Goal: Obtain resource: Download file/media

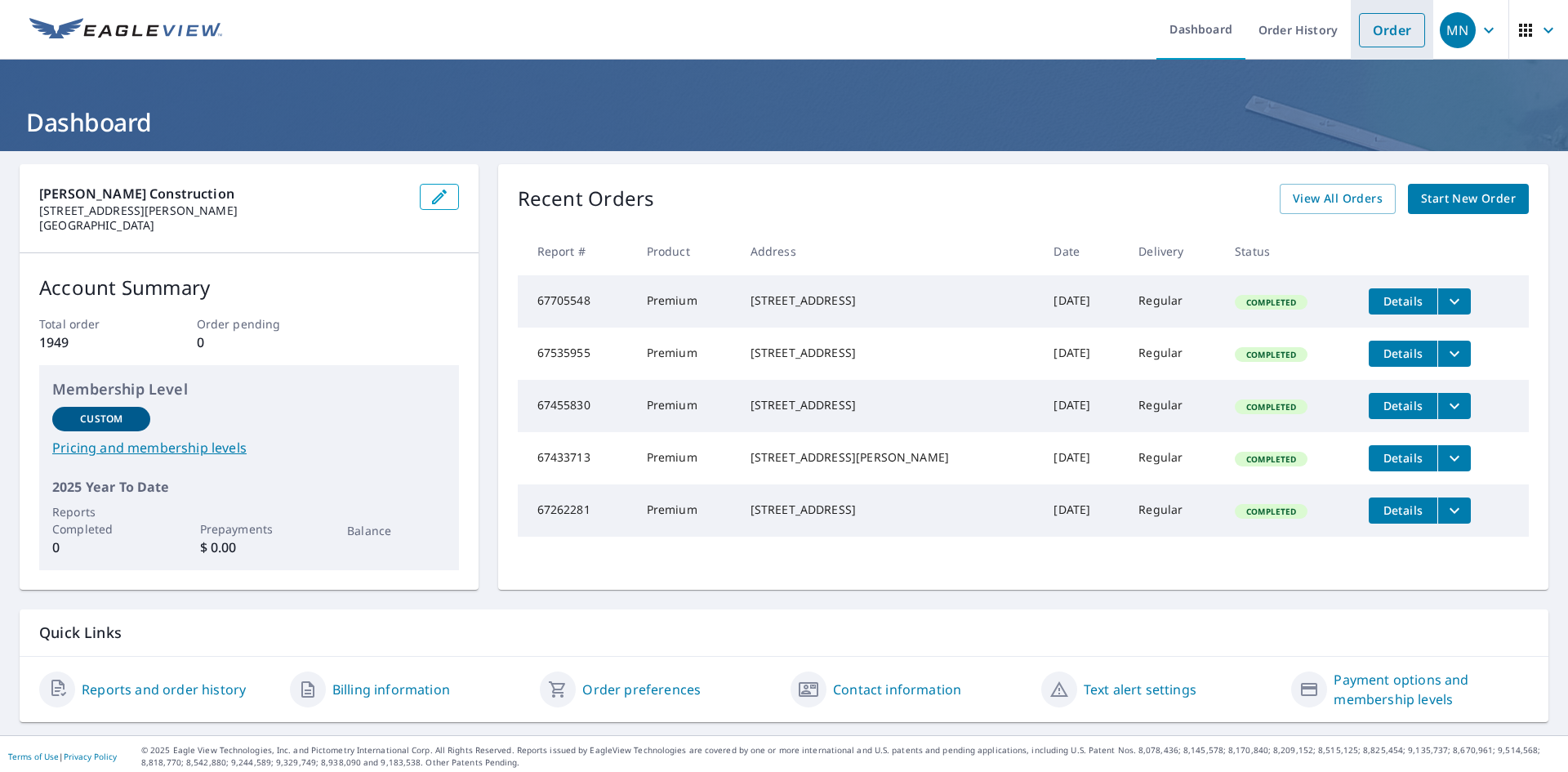
click at [1369, 38] on link "Order" at bounding box center [1392, 31] width 66 height 35
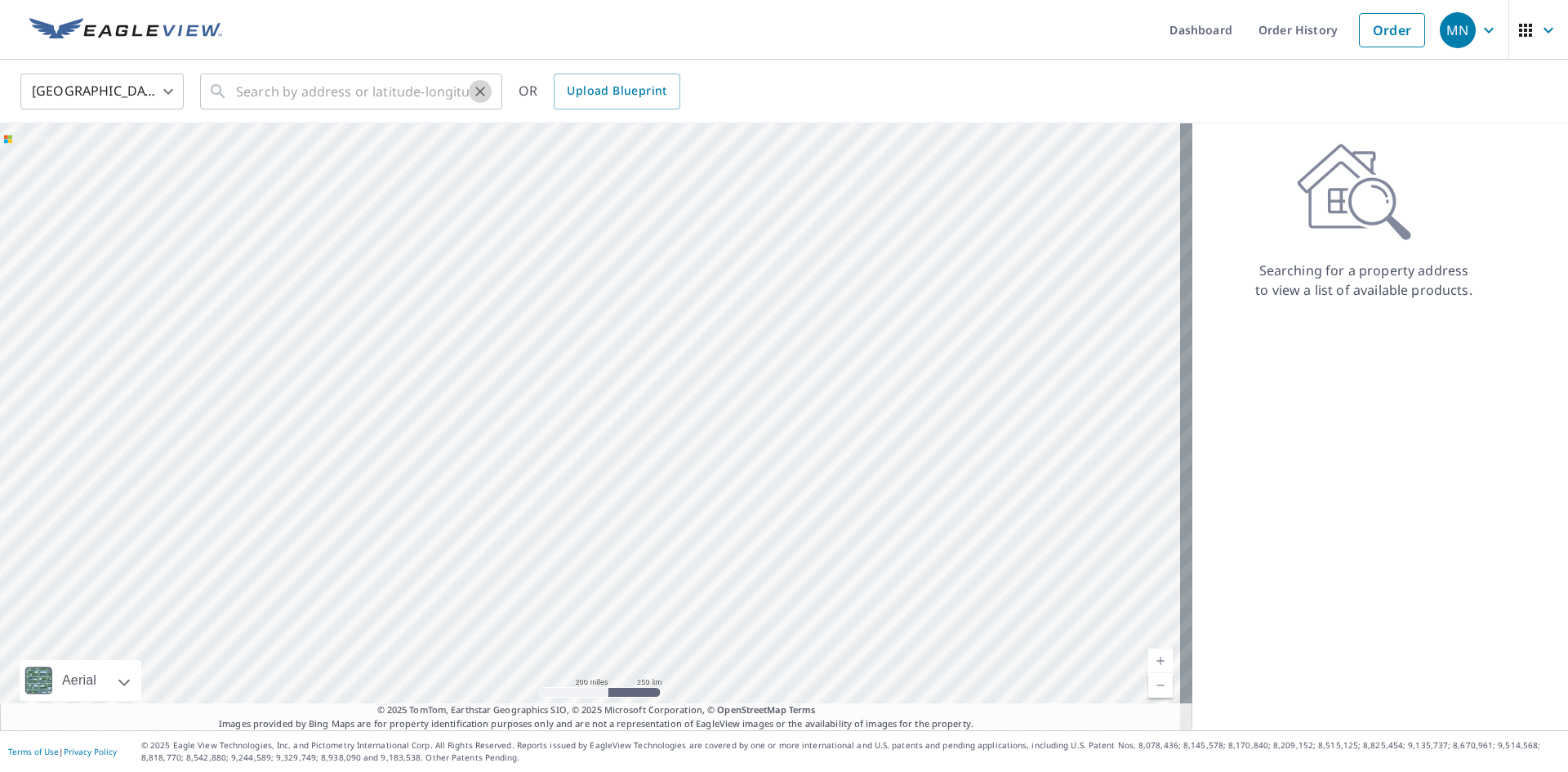
click at [479, 89] on icon "Clear" at bounding box center [480, 91] width 16 height 16
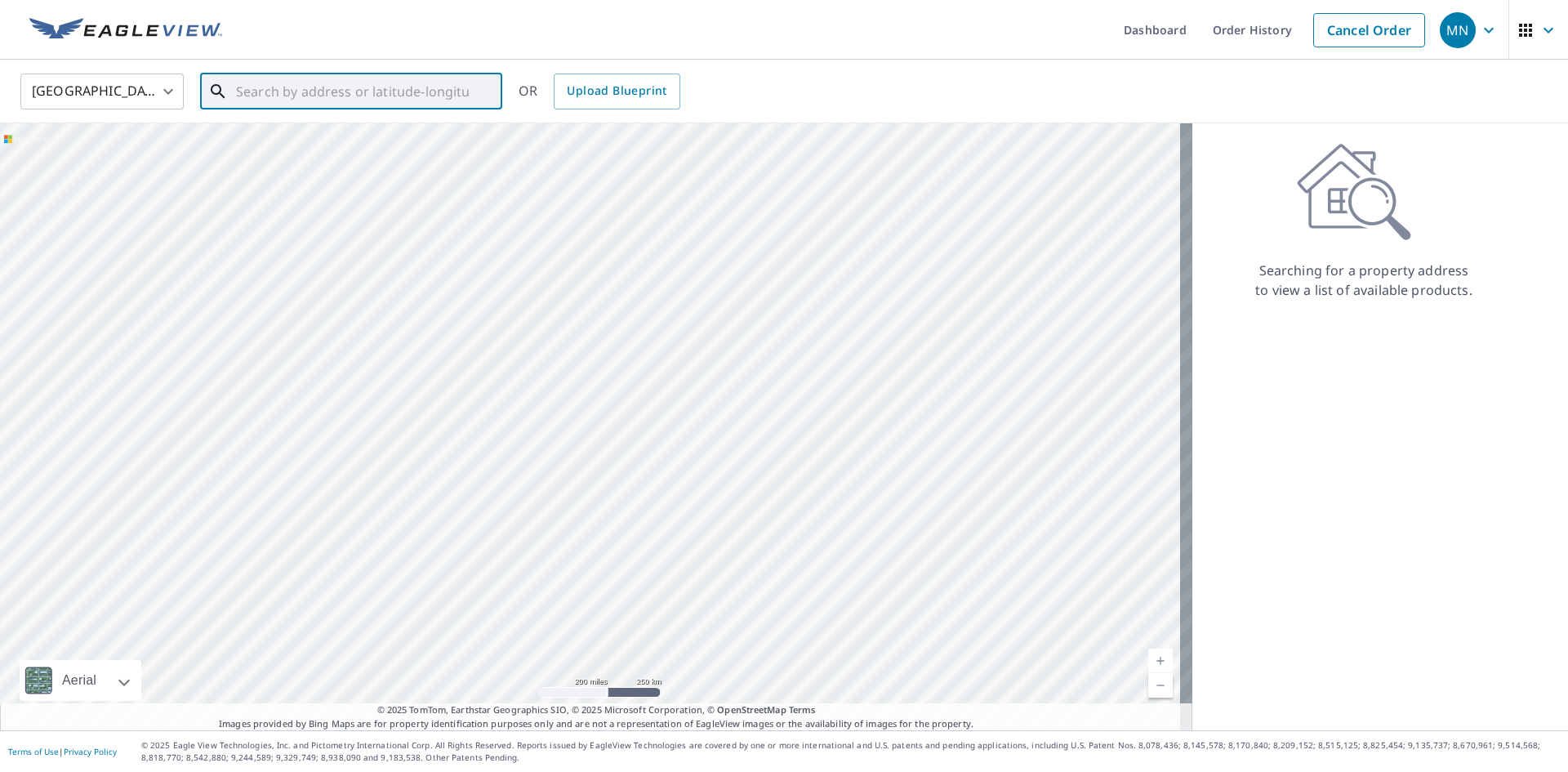
click at [416, 89] on input "text" at bounding box center [352, 92] width 233 height 46
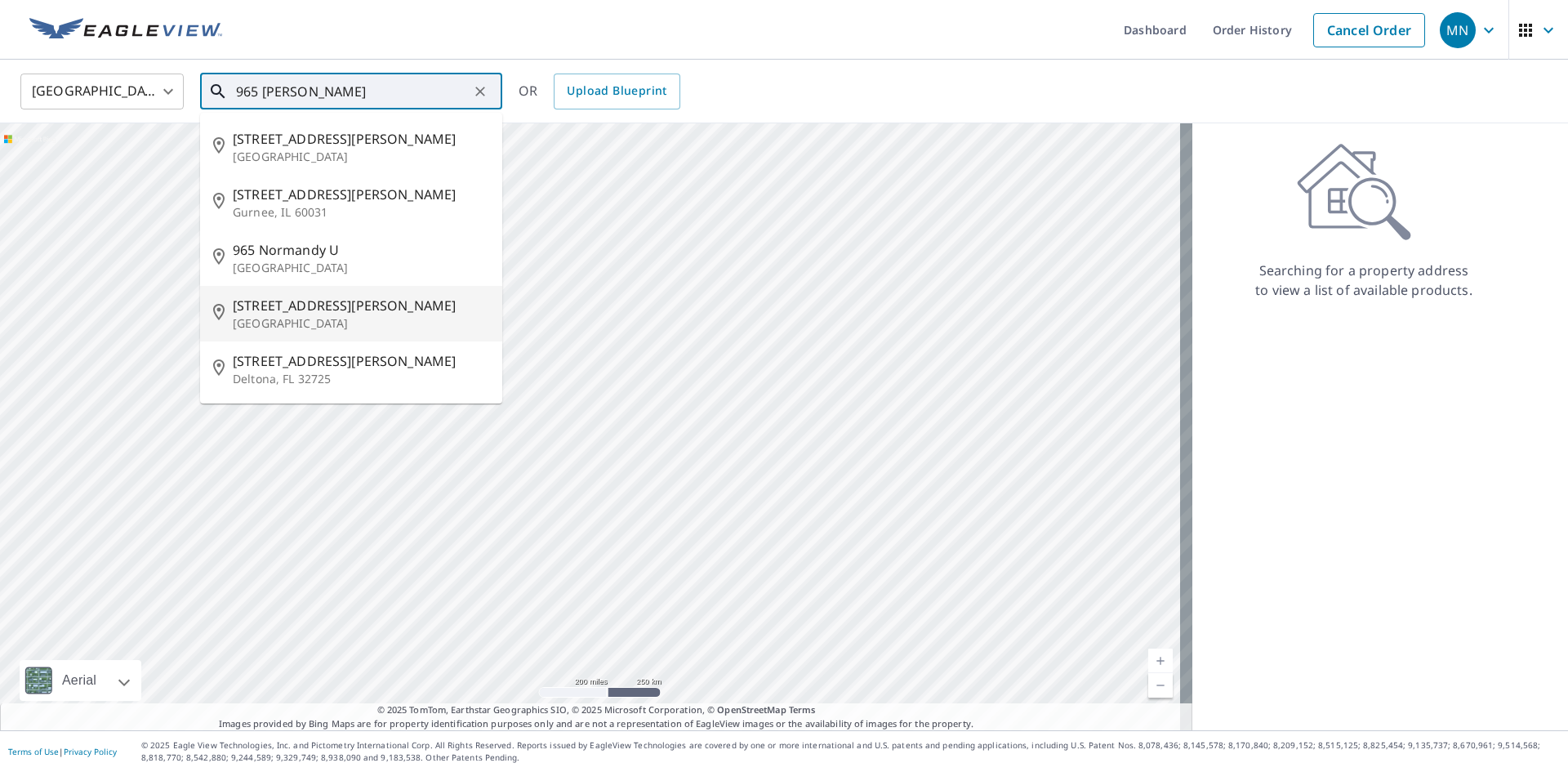
click at [345, 318] on p "[GEOGRAPHIC_DATA]" at bounding box center [361, 323] width 257 height 16
type input "[STREET_ADDRESS][PERSON_NAME]"
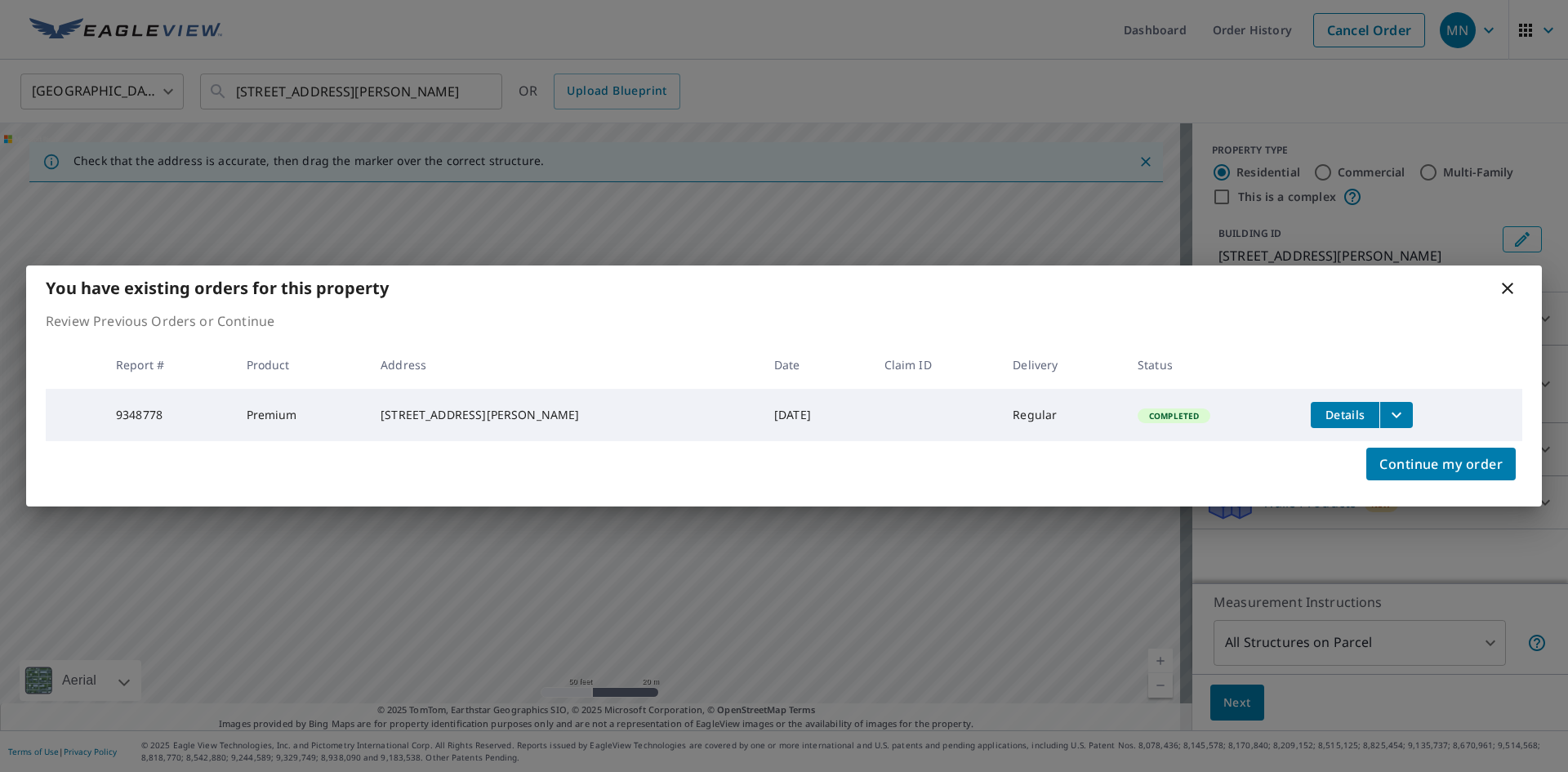
click at [1390, 411] on icon "filesDropdownBtn-9348778" at bounding box center [1396, 415] width 19 height 19
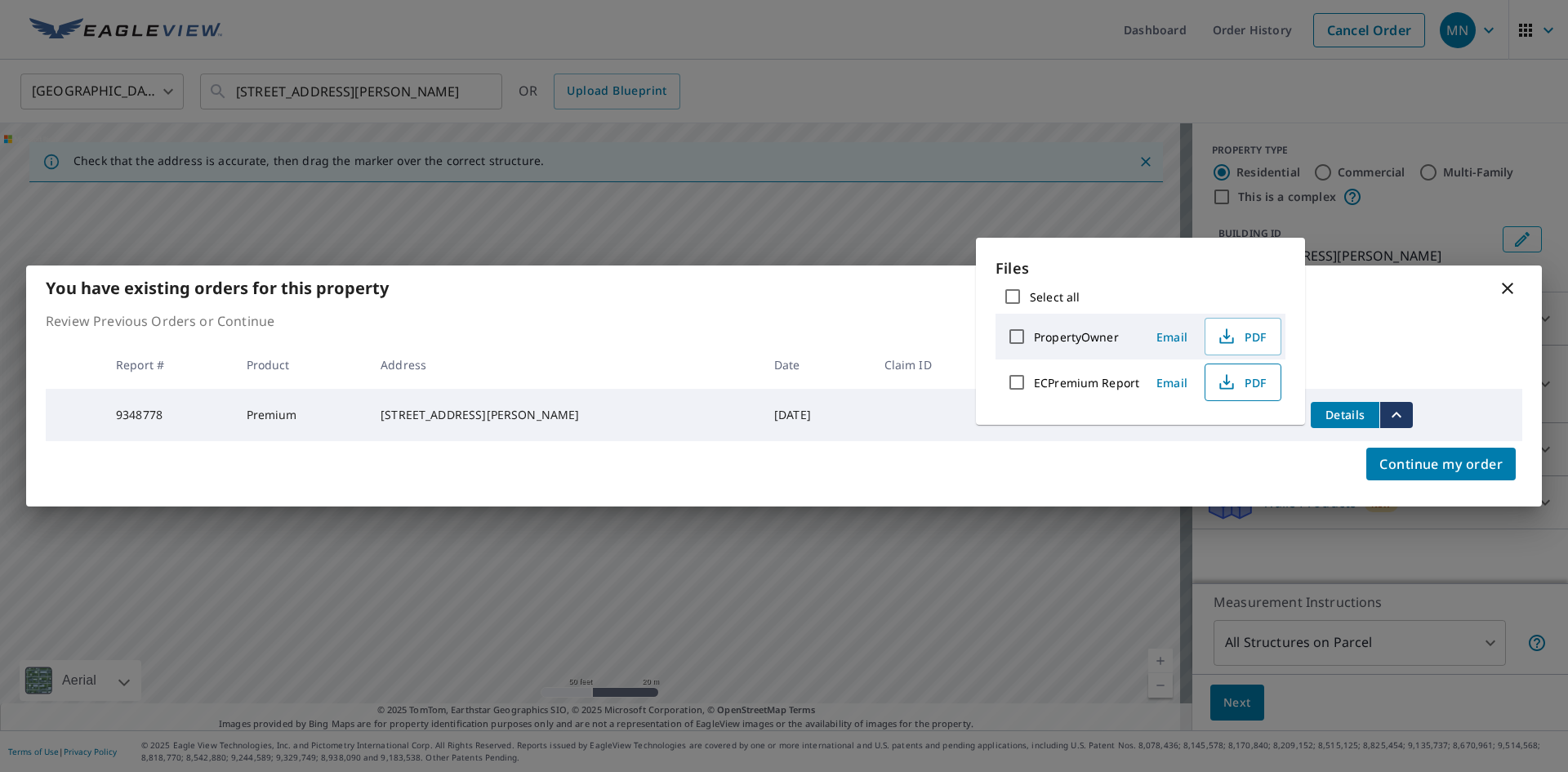
click at [1264, 388] on span "PDF" at bounding box center [1241, 383] width 53 height 19
